Goal: Information Seeking & Learning: Compare options

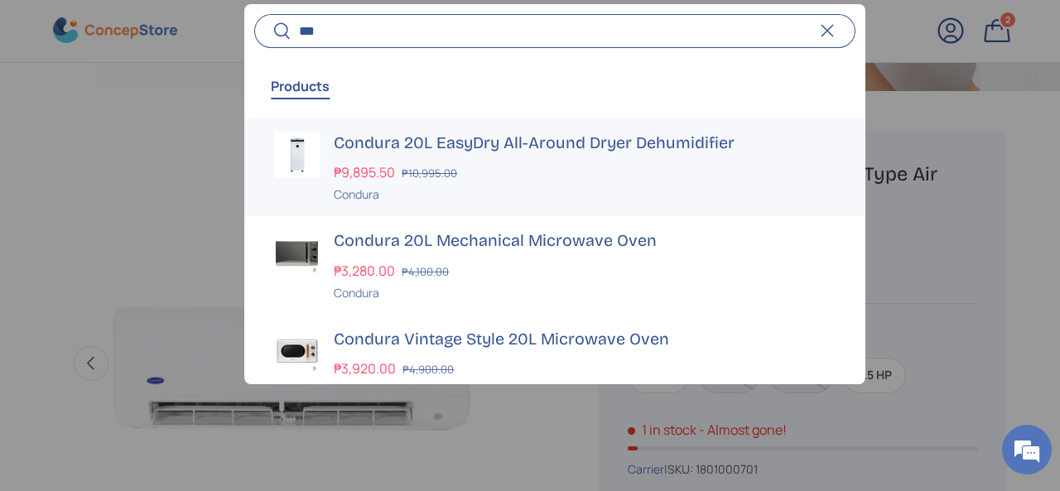
scroll to position [0, 475]
type input "***"
click at [405, 163] on div "₱9,895.50 ₱10,995.00" at bounding box center [584, 173] width 501 height 20
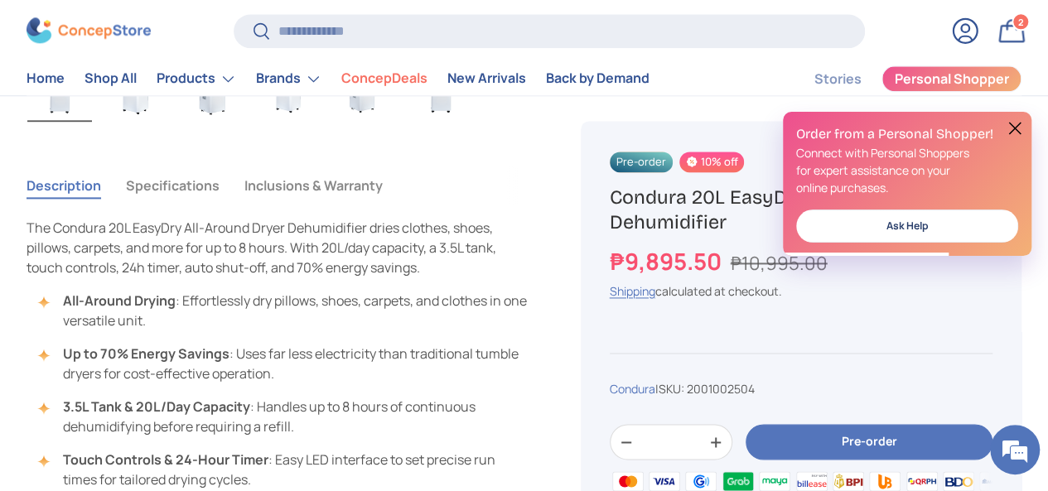
click at [187, 166] on button "Specifications" at bounding box center [173, 185] width 94 height 38
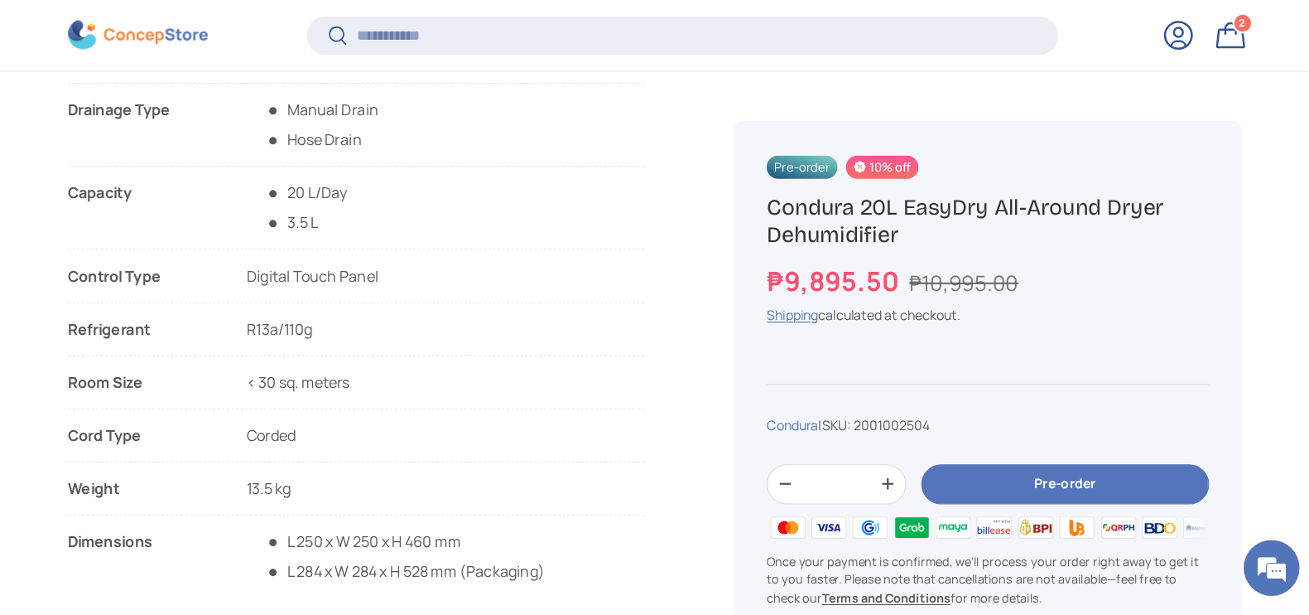
scroll to position [1487, 0]
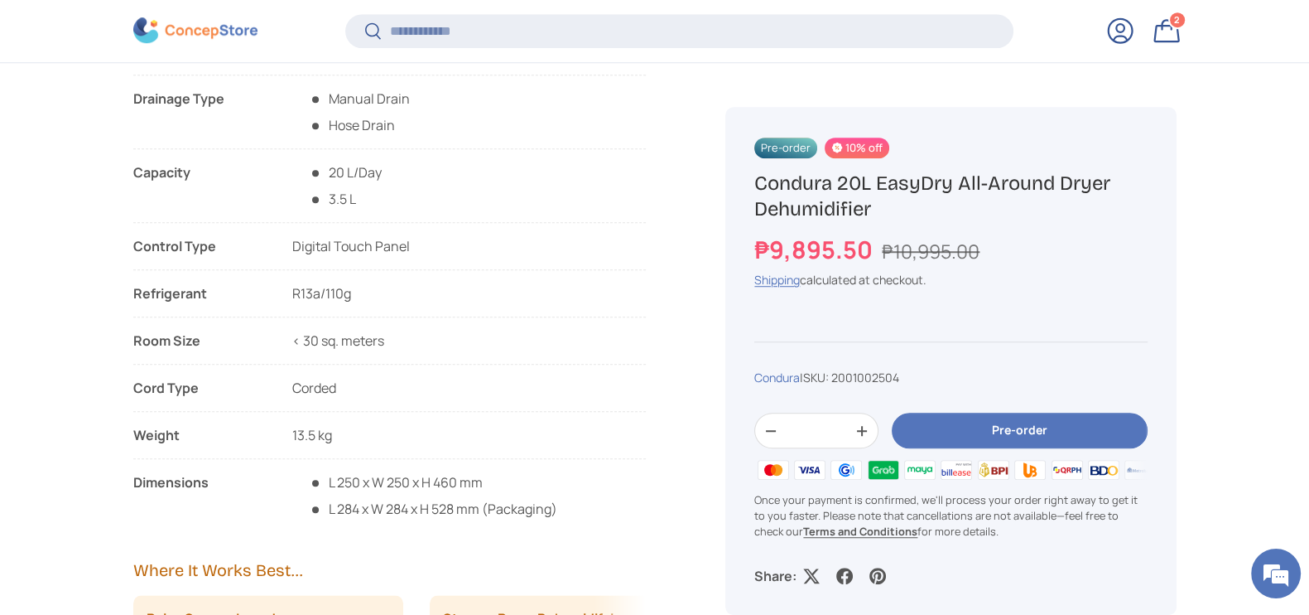
drag, startPoint x: 1035, startPoint y: 0, endPoint x: 586, endPoint y: 384, distance: 590.9
click at [586, 384] on ul "Features List All-Around Dryer​ Up to 70% electricity savings compared to a tum…" at bounding box center [389, 170] width 513 height 697
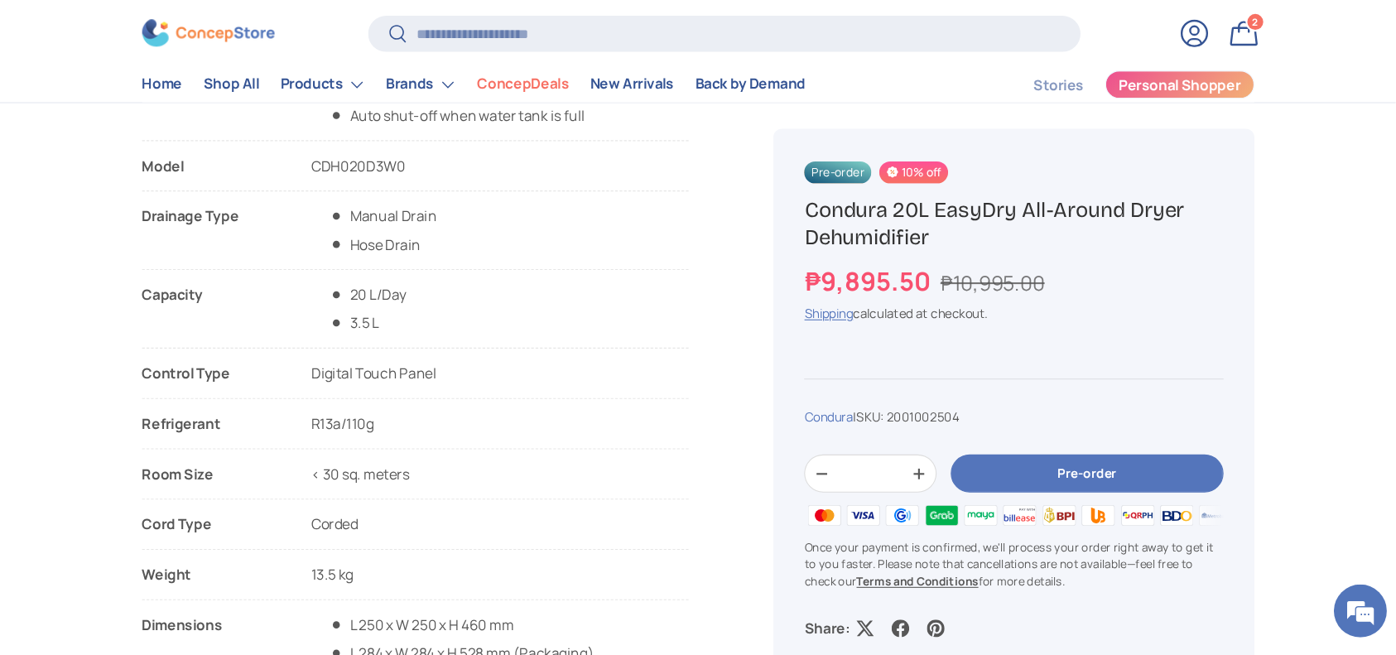
scroll to position [1387, 0]
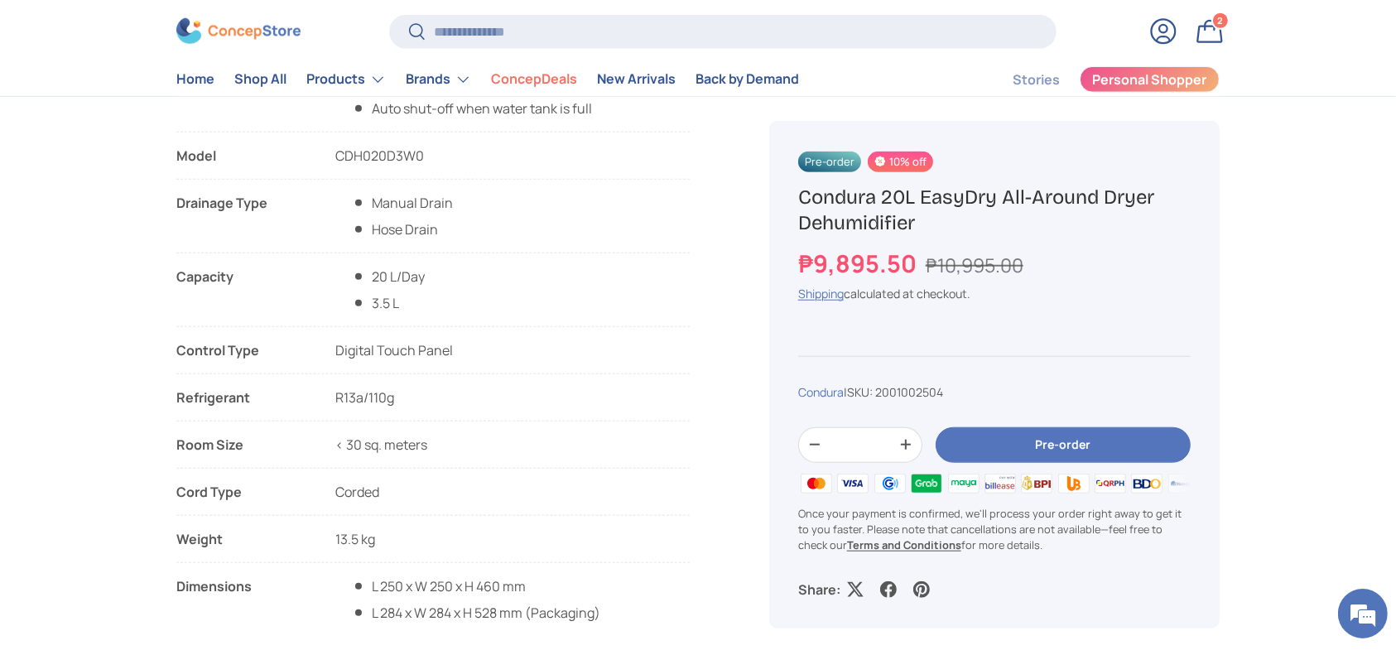
drag, startPoint x: 1308, startPoint y: 0, endPoint x: 660, endPoint y: 236, distance: 689.3
click at [660, 236] on li "Drainage Type Manual Drain Hose Drain" at bounding box center [432, 223] width 513 height 60
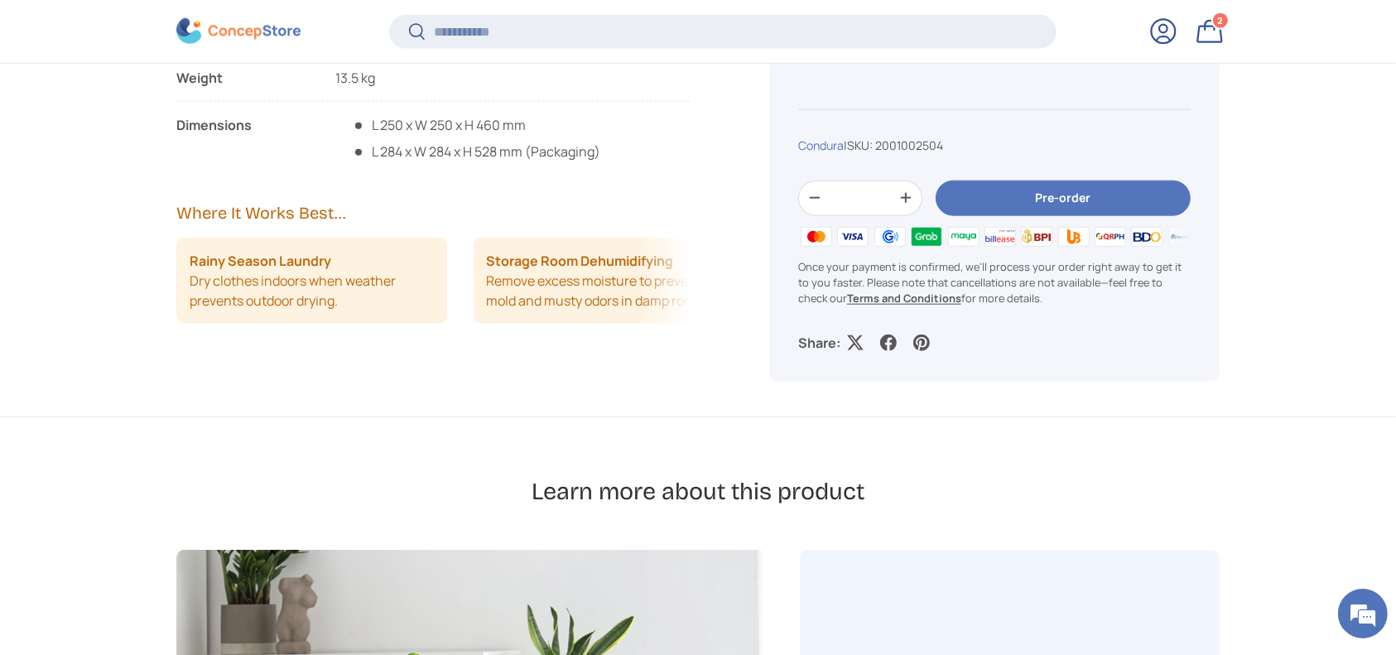
scroll to position [1936, 0]
